Goal: Obtain resource: Download file/media

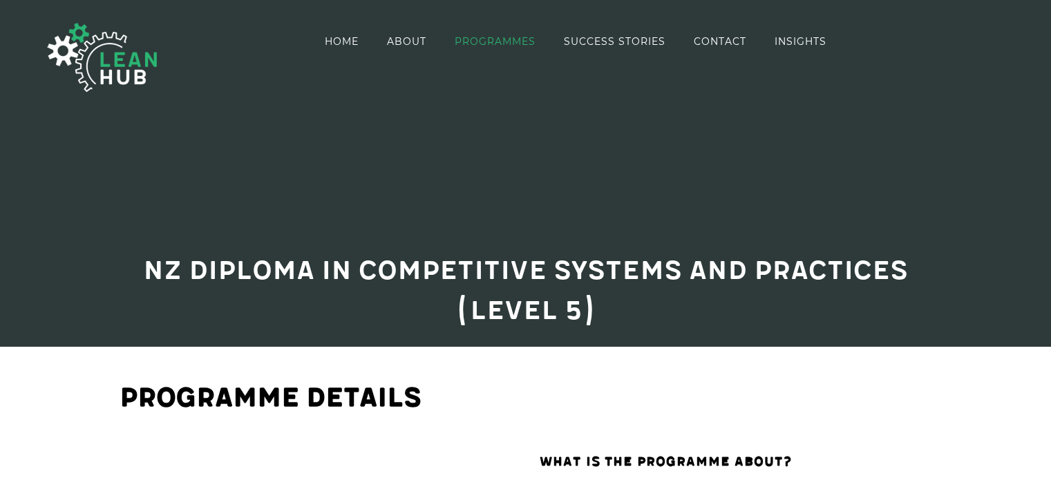
click at [495, 48] on link "PROGRAMMES" at bounding box center [495, 40] width 81 height 79
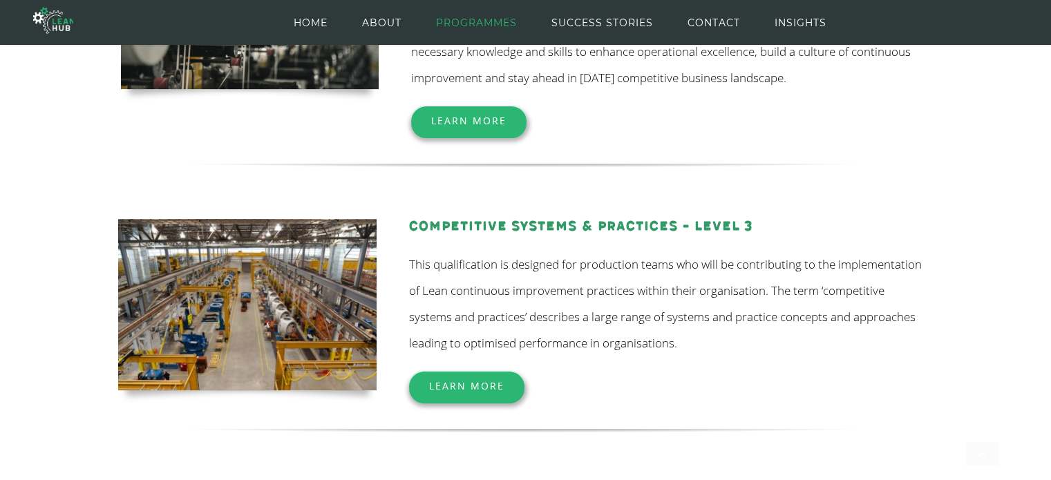
scroll to position [361, 0]
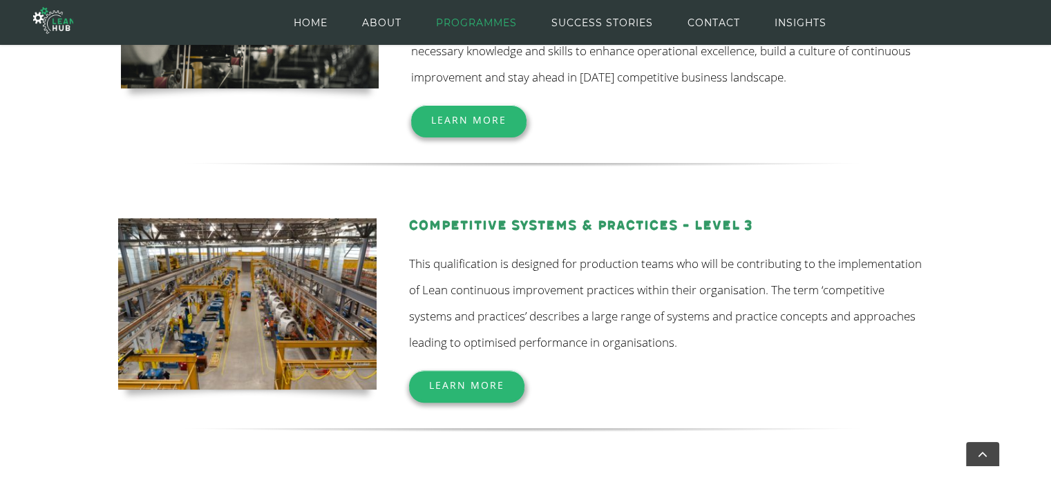
click at [437, 385] on span "Learn More" at bounding box center [466, 385] width 75 height 13
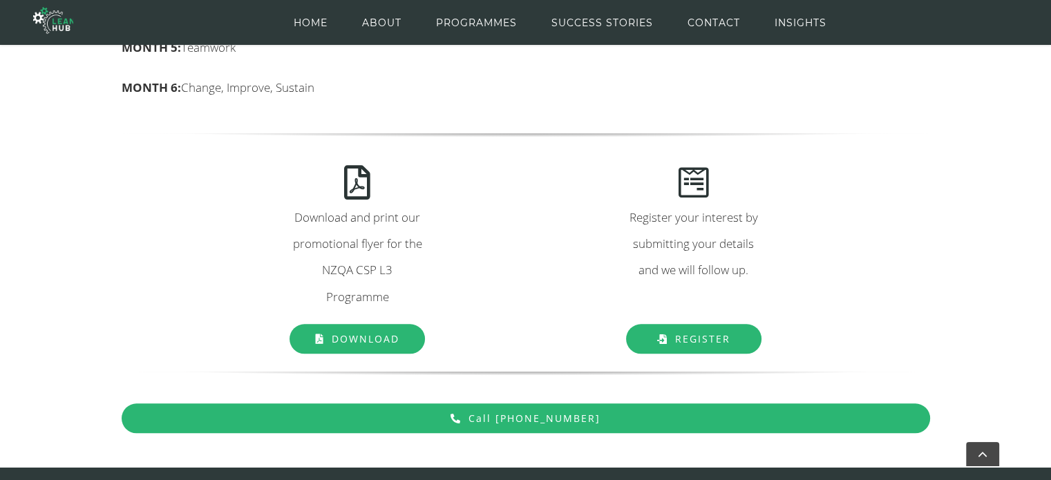
scroll to position [1318, 0]
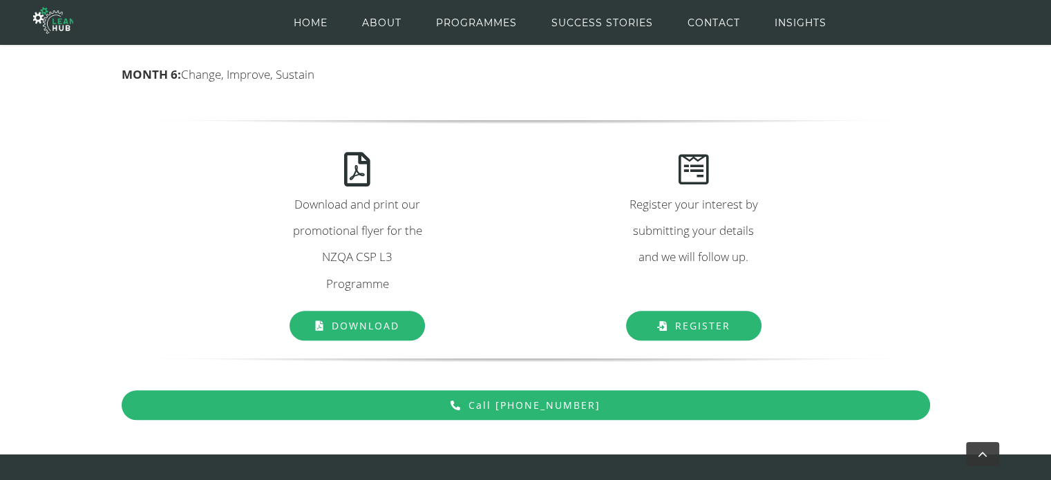
click at [341, 325] on span "Download" at bounding box center [366, 325] width 68 height 13
